Goal: Task Accomplishment & Management: Complete application form

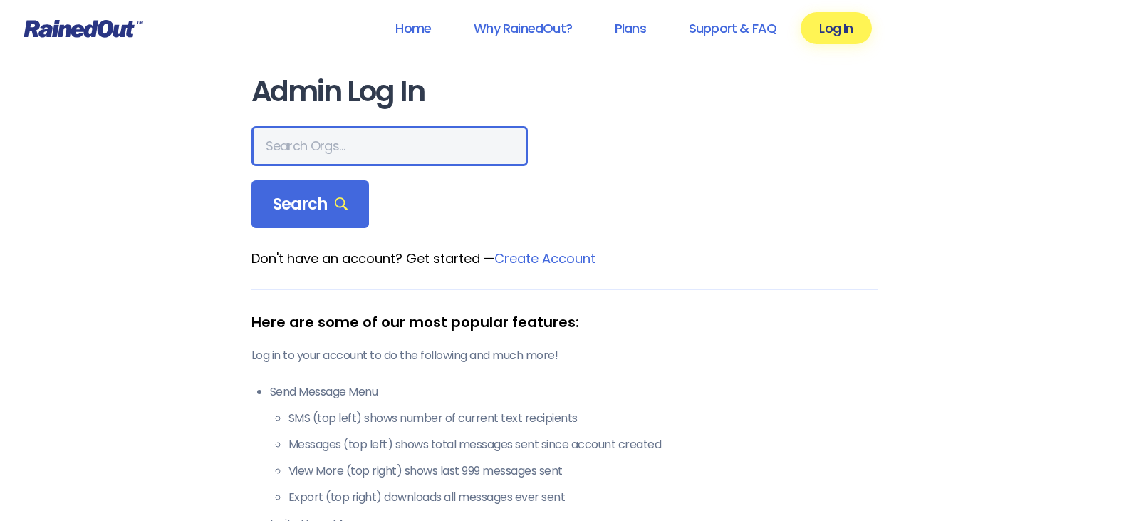
click at [330, 147] on input "text" at bounding box center [389, 146] width 276 height 40
type input "greater [US_STATE][GEOGRAPHIC_DATA]"
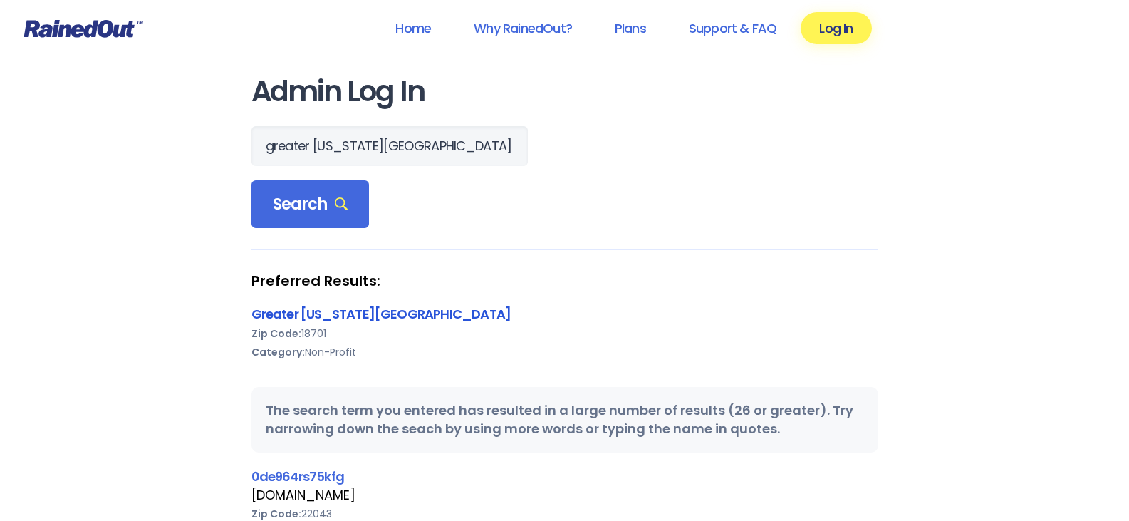
click at [373, 318] on link "Greater [US_STATE][GEOGRAPHIC_DATA]" at bounding box center [381, 314] width 260 height 18
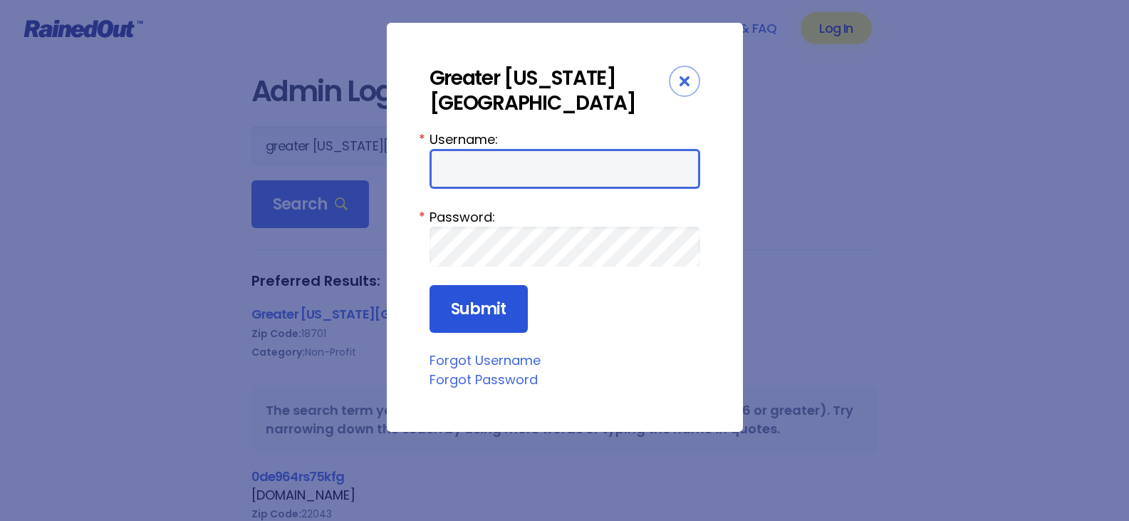
type input "wbYMCA"
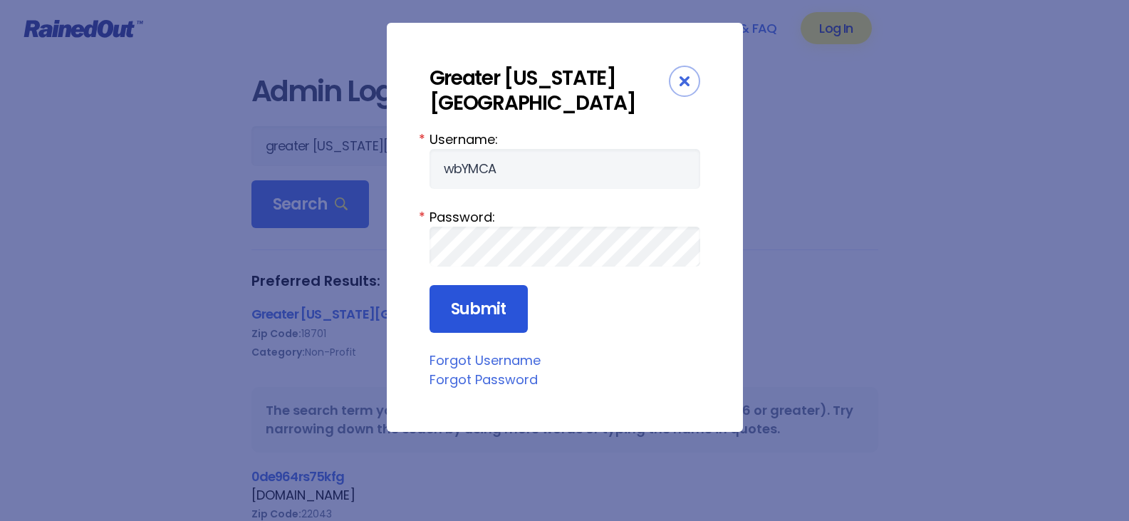
click at [464, 305] on input "Submit" at bounding box center [478, 309] width 98 height 48
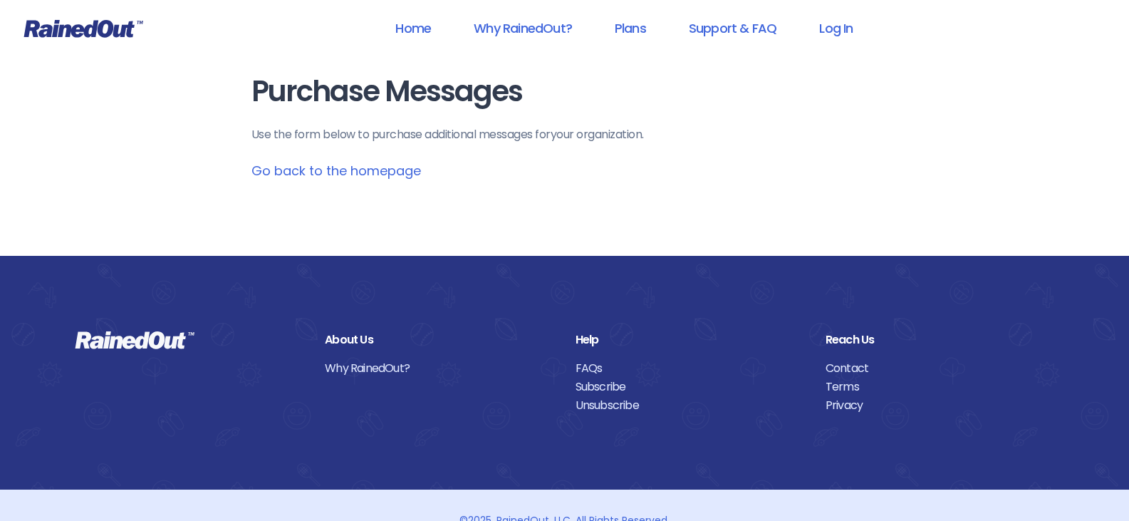
click at [385, 177] on link "Go back to the homepage" at bounding box center [335, 171] width 169 height 18
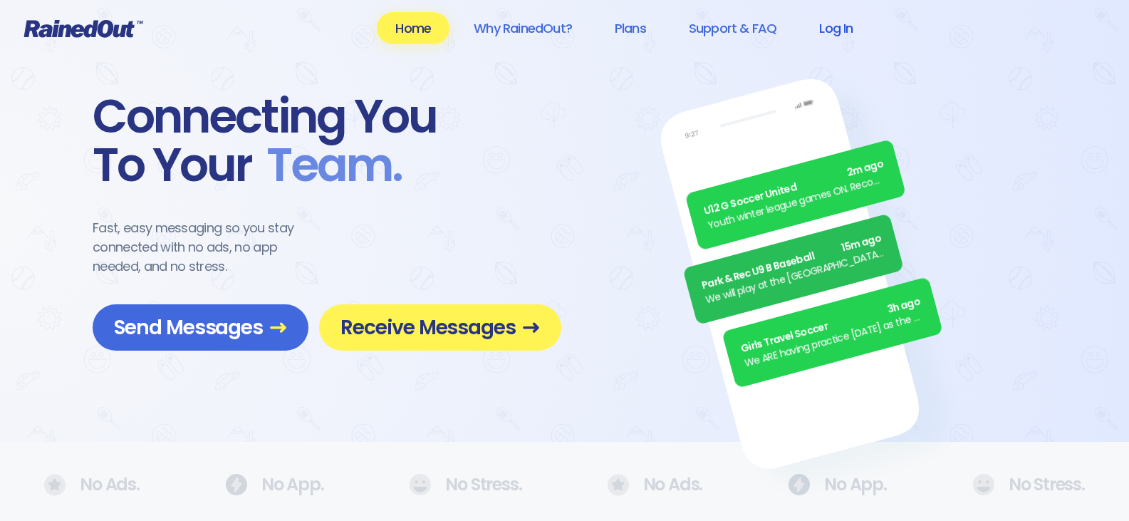
click at [863, 37] on link "Log In" at bounding box center [835, 28] width 71 height 32
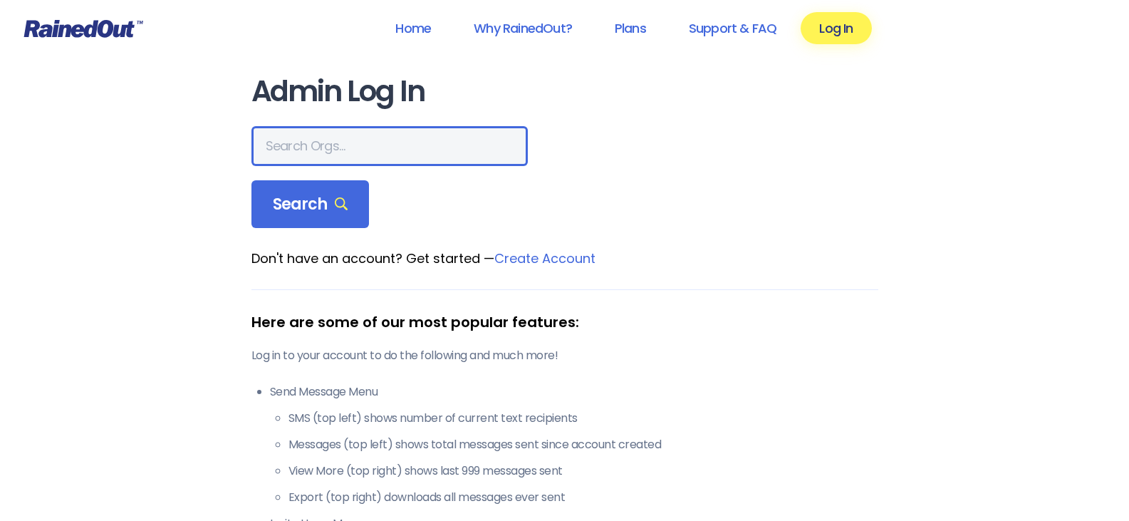
click at [366, 152] on input "text" at bounding box center [389, 146] width 276 height 40
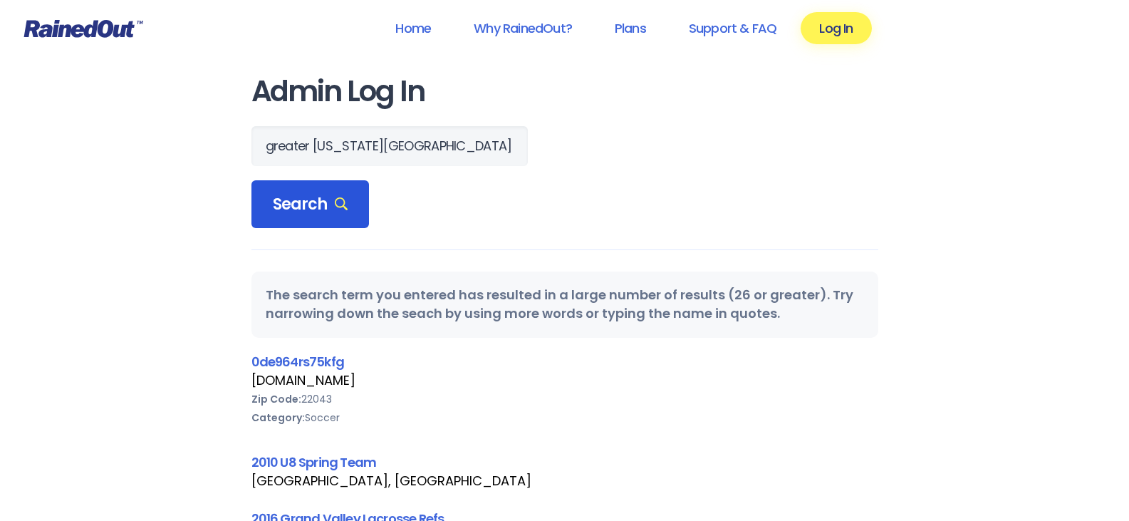
click at [334, 194] on span "Search" at bounding box center [310, 204] width 75 height 20
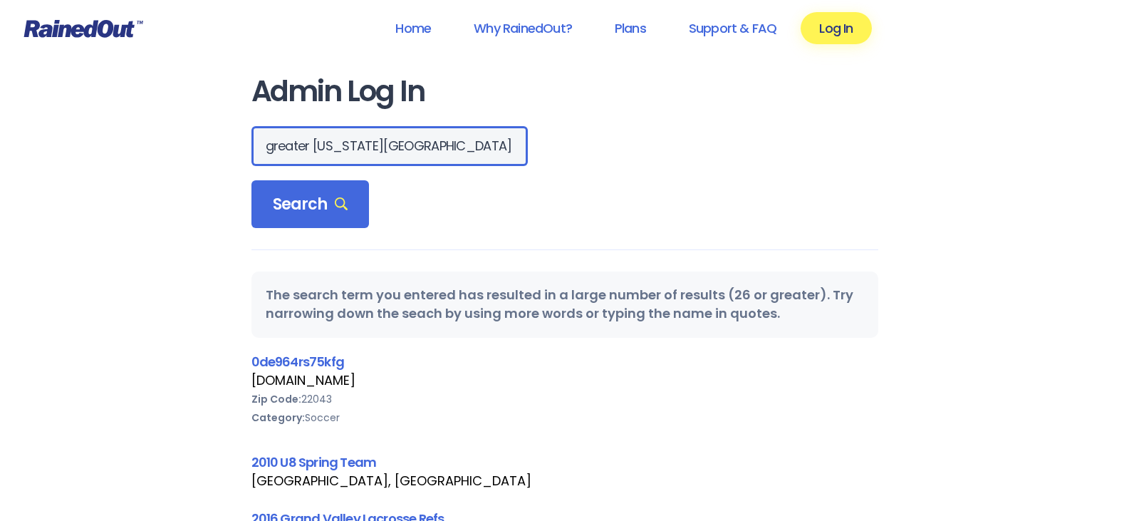
click at [325, 153] on input "greater [US_STATE][GEOGRAPHIC_DATA]" at bounding box center [389, 146] width 276 height 40
type input "greater [US_STATE][GEOGRAPHIC_DATA] area"
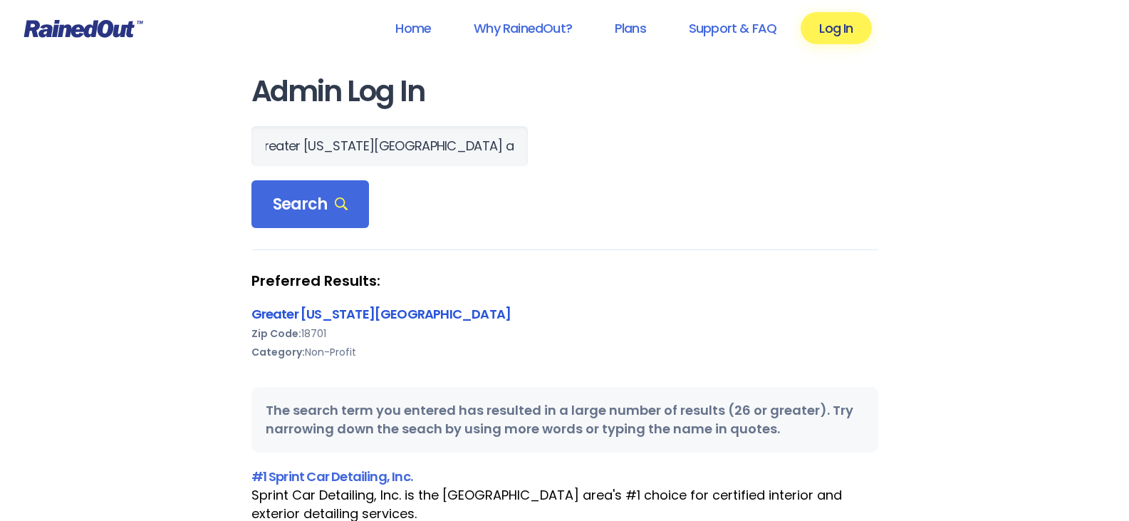
click at [338, 318] on link "Greater [US_STATE][GEOGRAPHIC_DATA]" at bounding box center [381, 314] width 260 height 18
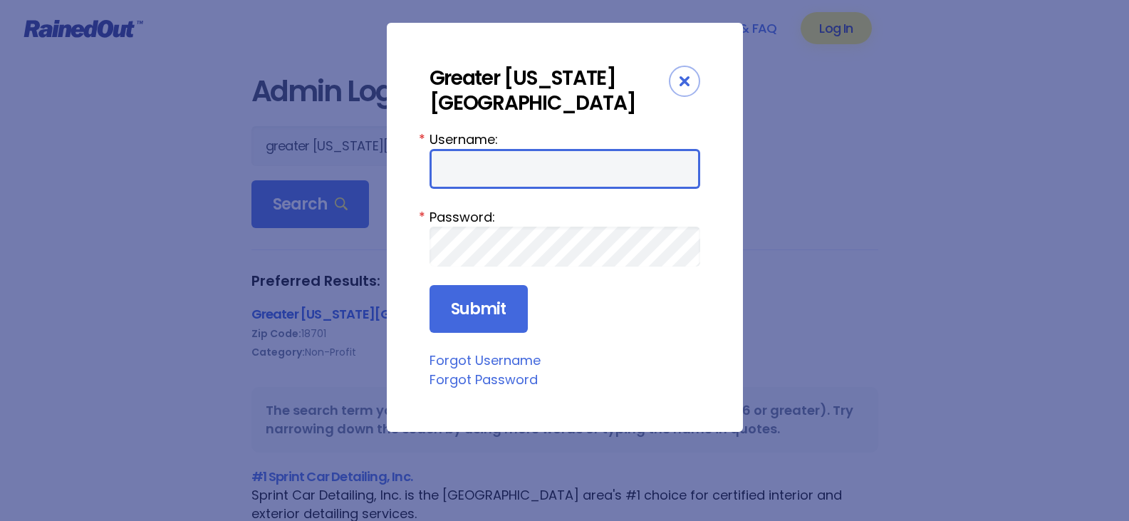
type input "wbYMCA"
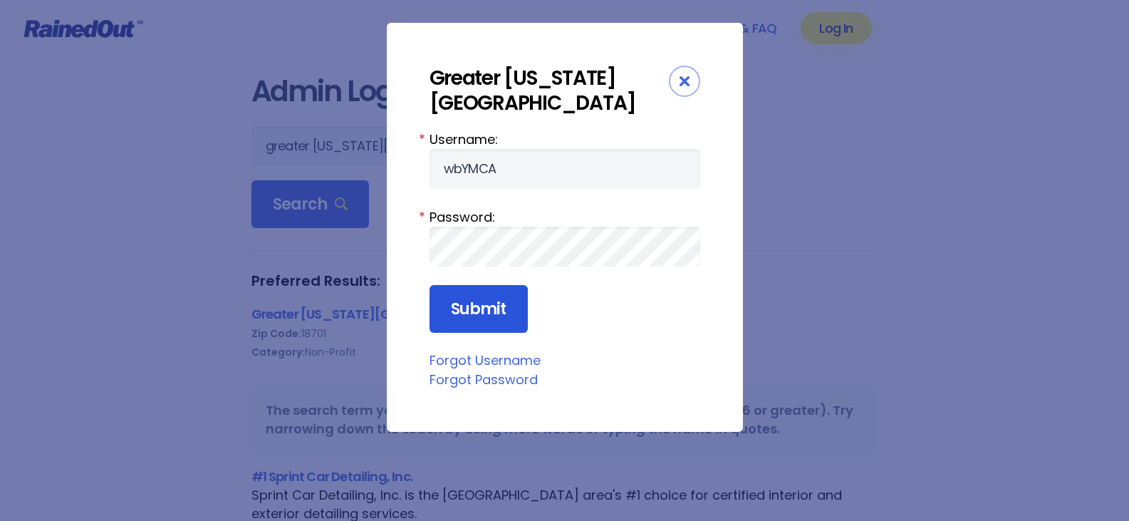
click at [495, 327] on input "Submit" at bounding box center [478, 309] width 98 height 48
